Goal: Task Accomplishment & Management: Use online tool/utility

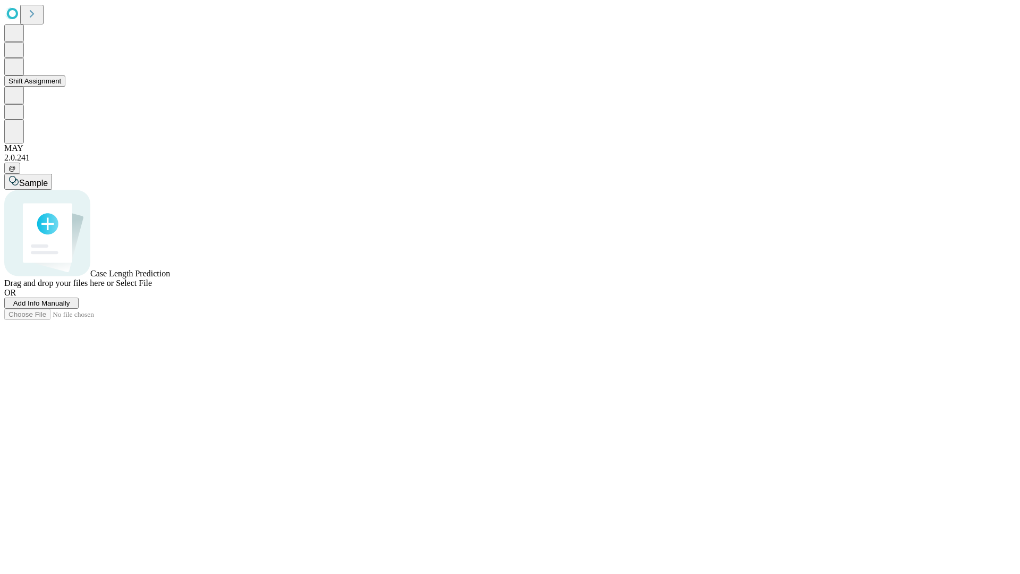
click at [65, 87] on button "Shift Assignment" at bounding box center [34, 80] width 61 height 11
